Goal: Book appointment/travel/reservation

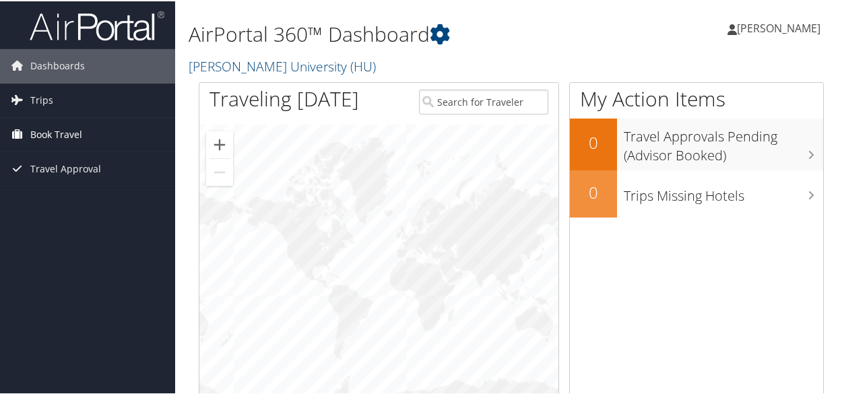
click at [121, 141] on link "Book Travel" at bounding box center [87, 134] width 175 height 34
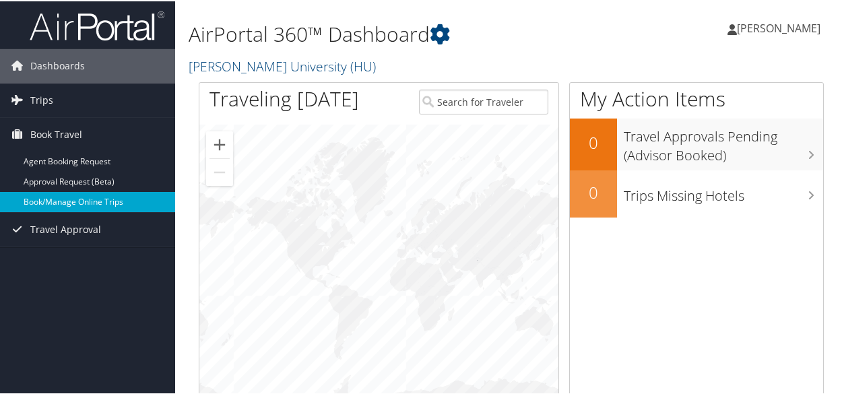
click at [61, 199] on link "Book/Manage Online Trips" at bounding box center [87, 201] width 175 height 20
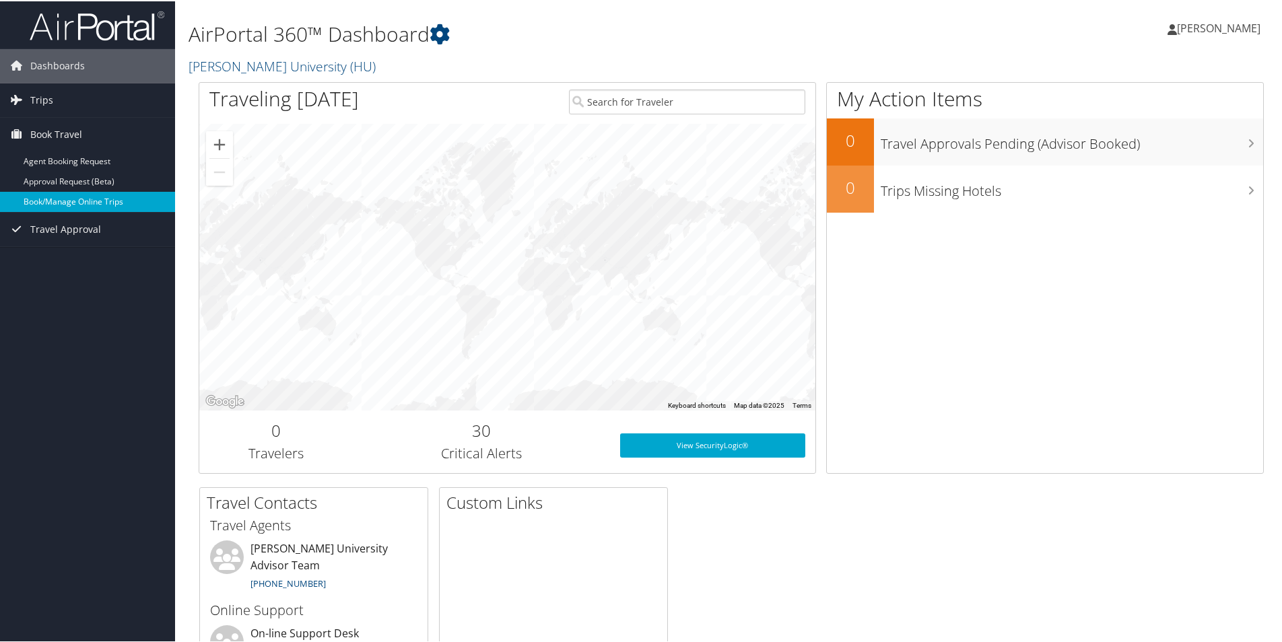
click at [73, 204] on link "Book/Manage Online Trips" at bounding box center [87, 201] width 175 height 20
